Goal: Task Accomplishment & Management: Use online tool/utility

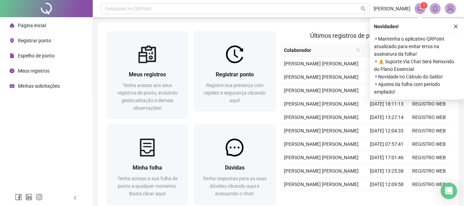
click at [30, 42] on span "Registrar ponto" at bounding box center [34, 41] width 33 height 6
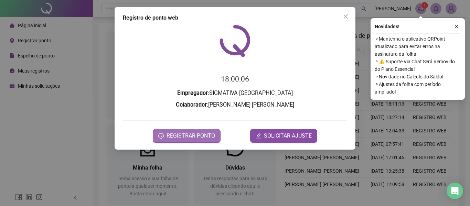
click at [197, 135] on span "REGISTRAR PONTO" at bounding box center [190, 136] width 48 height 8
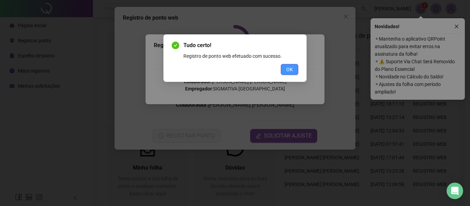
click at [292, 67] on span "OK" at bounding box center [289, 70] width 7 height 8
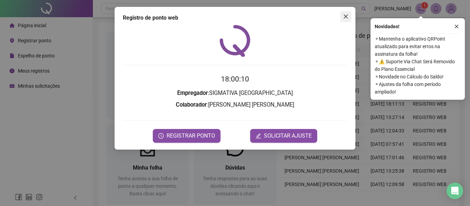
click at [346, 16] on icon "close" at bounding box center [345, 16] width 4 height 4
